Goal: Task Accomplishment & Management: Use online tool/utility

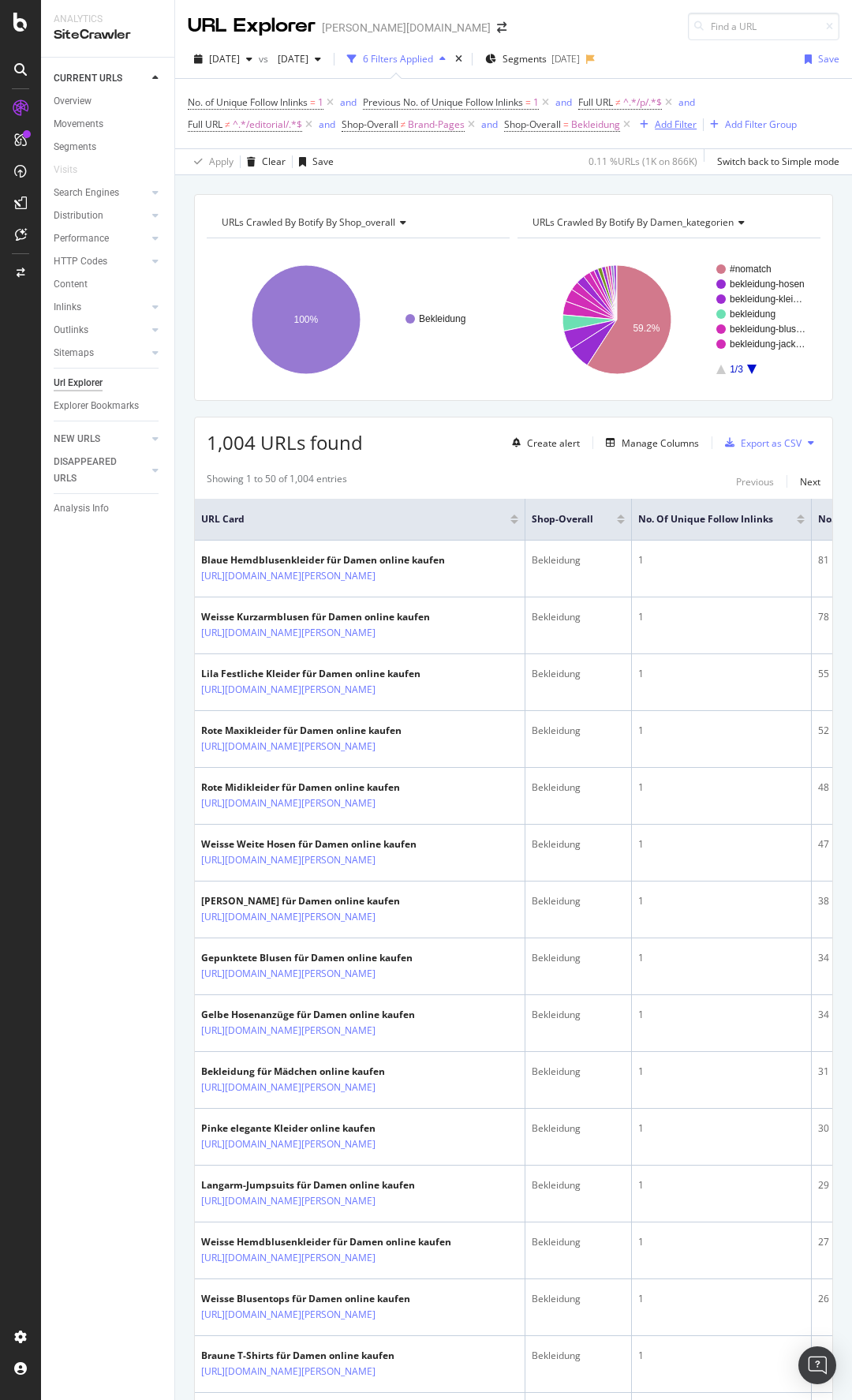
click at [678, 129] on div "Add Filter" at bounding box center [675, 124] width 42 height 13
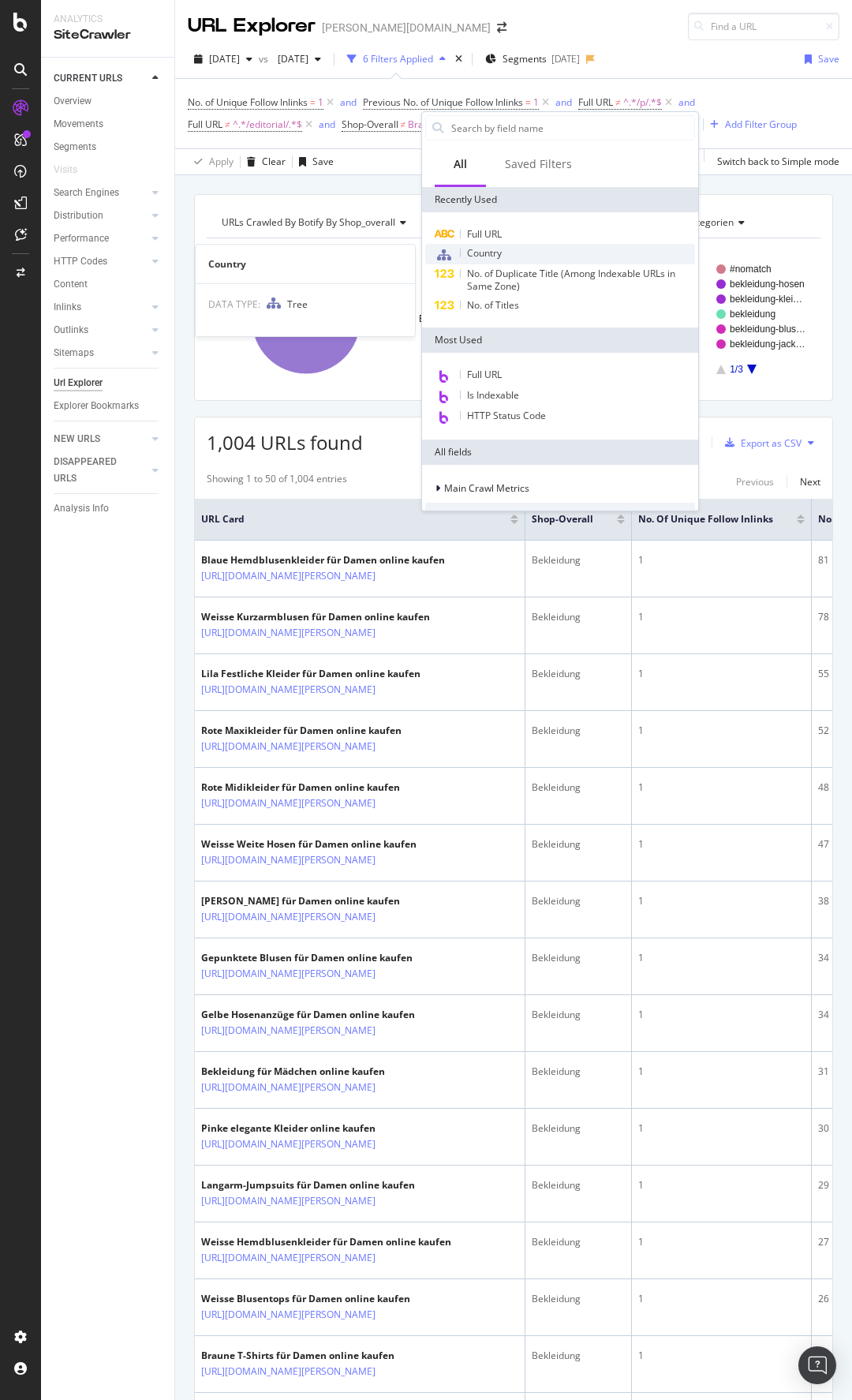
click at [531, 249] on div "Country" at bounding box center [561, 254] width 270 height 20
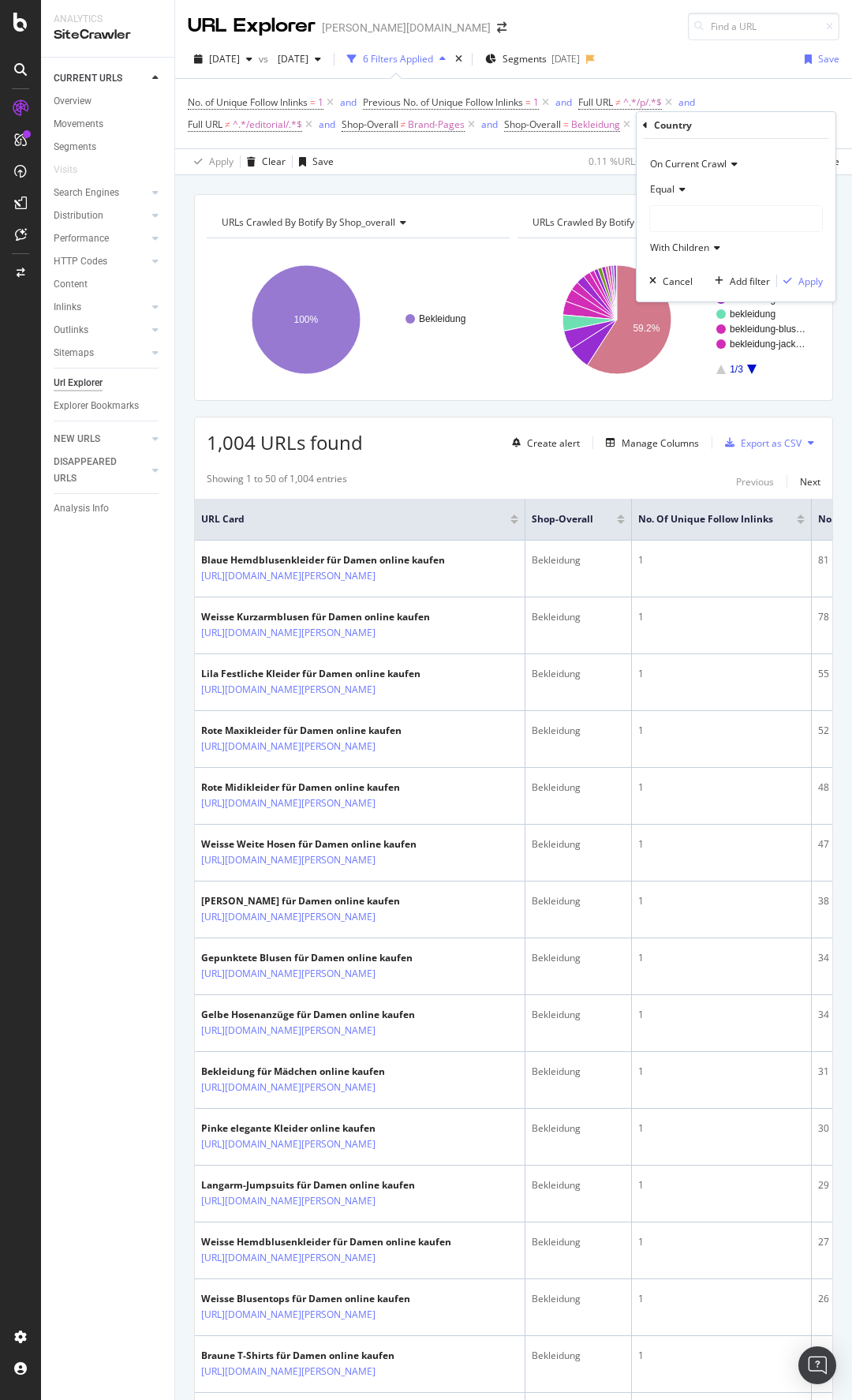
click at [711, 214] on div at bounding box center [736, 218] width 172 height 25
type input "pol"
click at [703, 297] on span "98,590 URLS" at bounding box center [710, 292] width 60 height 13
click at [811, 278] on div "Apply" at bounding box center [811, 281] width 24 height 13
